Goal: Transaction & Acquisition: Subscribe to service/newsletter

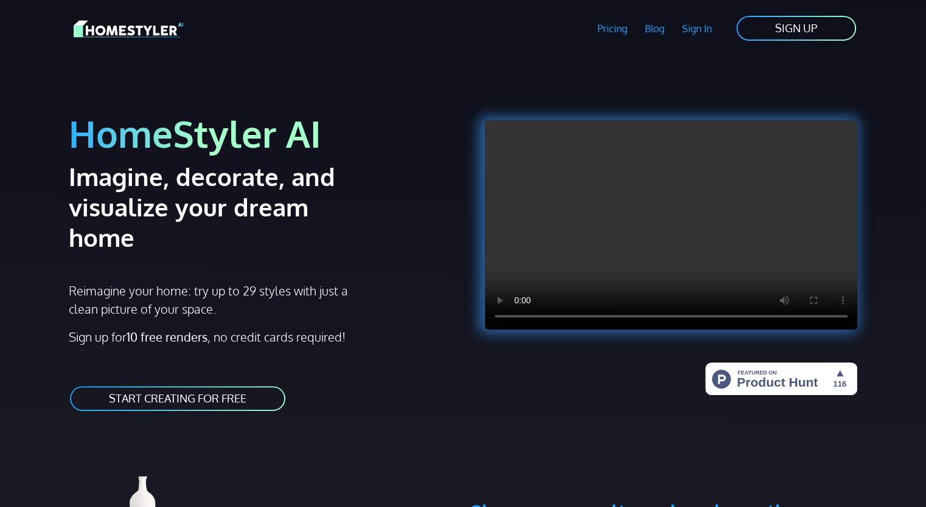
click at [203, 385] on link "START CREATING FOR FREE" at bounding box center [178, 398] width 218 height 27
